Goal: Find contact information: Find contact information

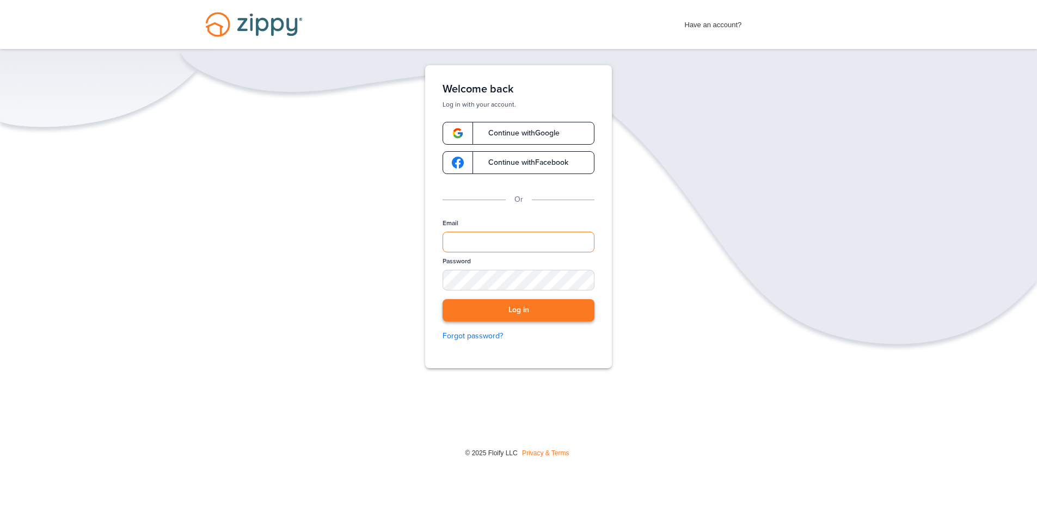
type input "**********"
click at [587, 307] on button "Log in" at bounding box center [518, 310] width 152 height 22
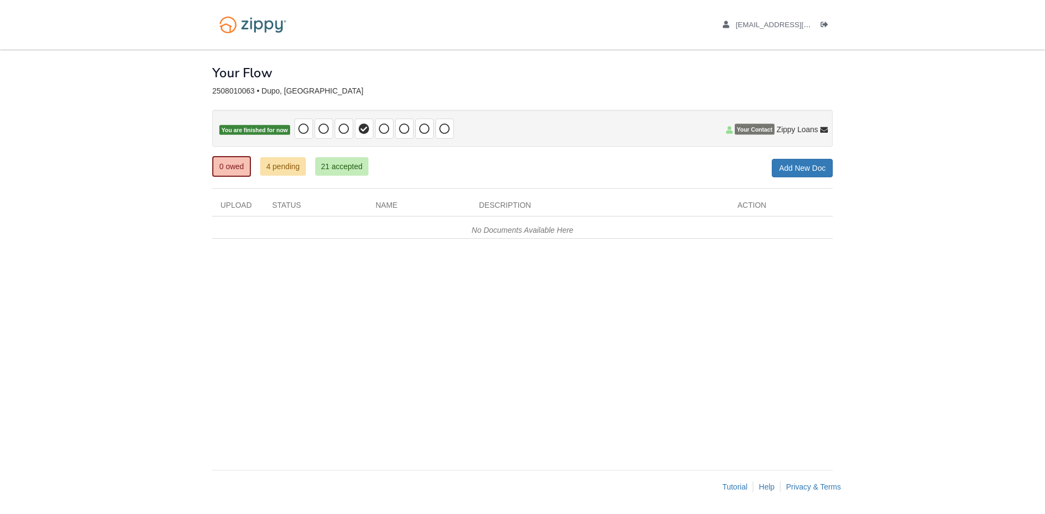
drag, startPoint x: 265, startPoint y: 155, endPoint x: 266, endPoint y: 163, distance: 7.7
click at [266, 157] on div "× × × Pending Add Document Notice document will be included in the email sent t…" at bounding box center [522, 255] width 620 height 410
click at [268, 163] on link "4 pending" at bounding box center [283, 166] width 46 height 19
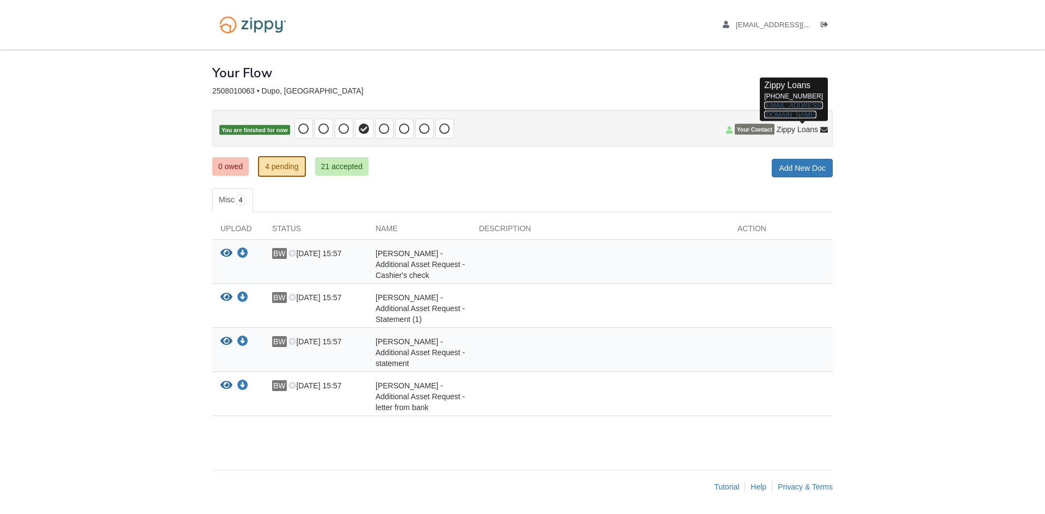
click at [800, 106] on link "[EMAIL_ADDRESS][DOMAIN_NAME]" at bounding box center [793, 109] width 58 height 17
